Goal: Check status

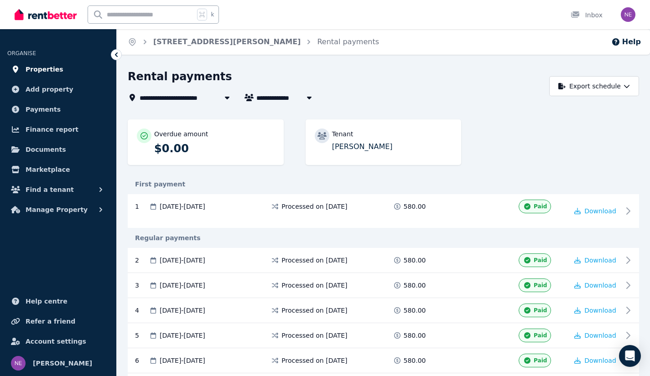
click at [47, 68] on span "Properties" at bounding box center [45, 69] width 38 height 11
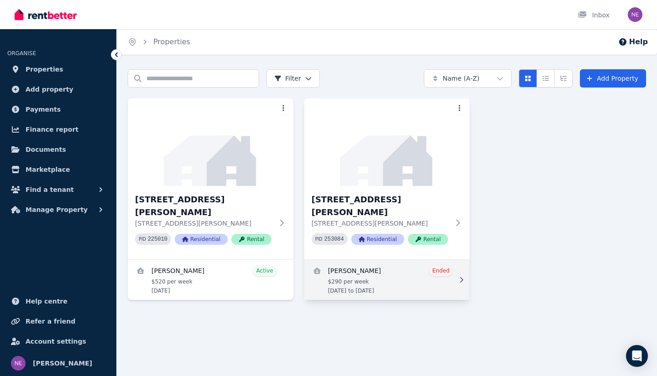
click at [395, 261] on link "View details for Codie McIntyre" at bounding box center [387, 280] width 166 height 40
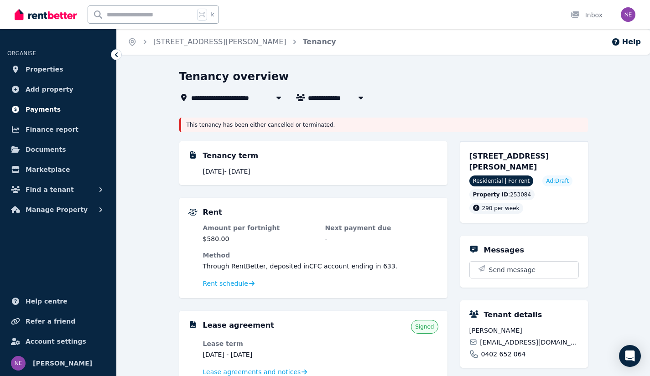
click at [48, 109] on span "Payments" at bounding box center [43, 109] width 35 height 11
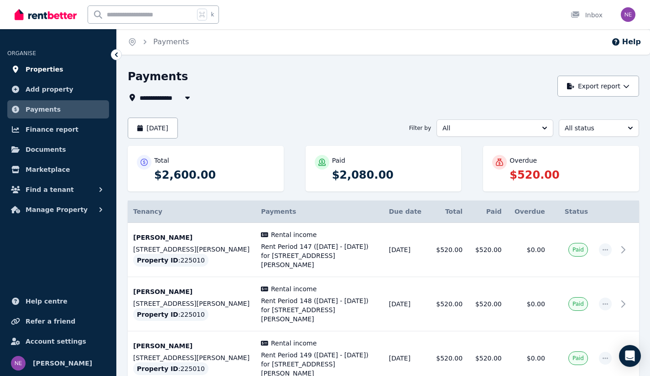
click at [43, 69] on span "Properties" at bounding box center [45, 69] width 38 height 11
